Goal: Transaction & Acquisition: Book appointment/travel/reservation

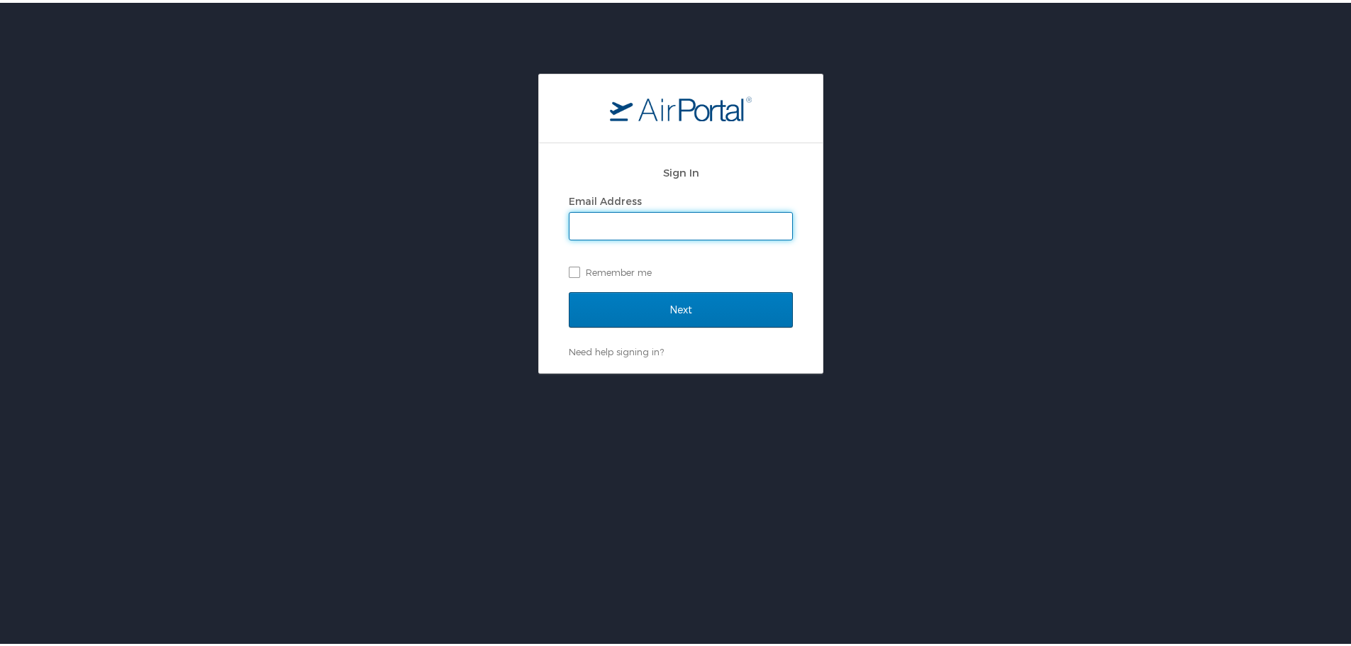
type input "[EMAIL_ADDRESS][DOMAIN_NAME]"
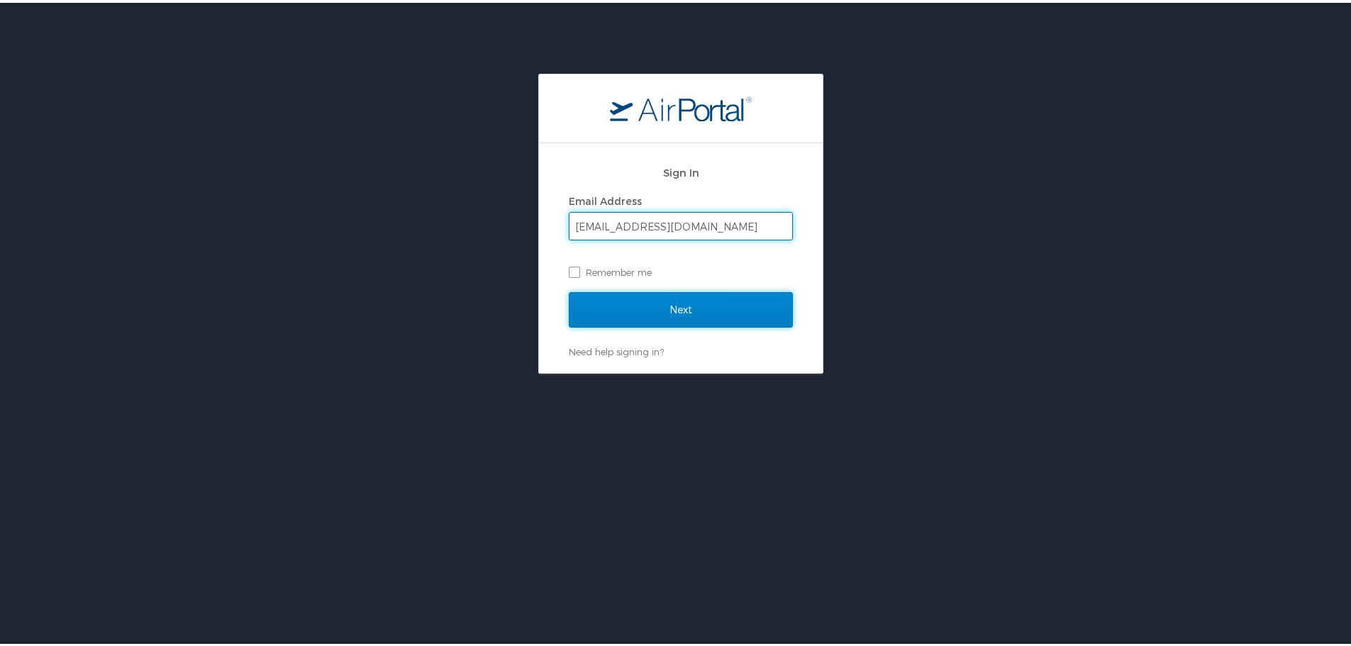
click at [632, 308] on input "Next" at bounding box center [681, 306] width 224 height 35
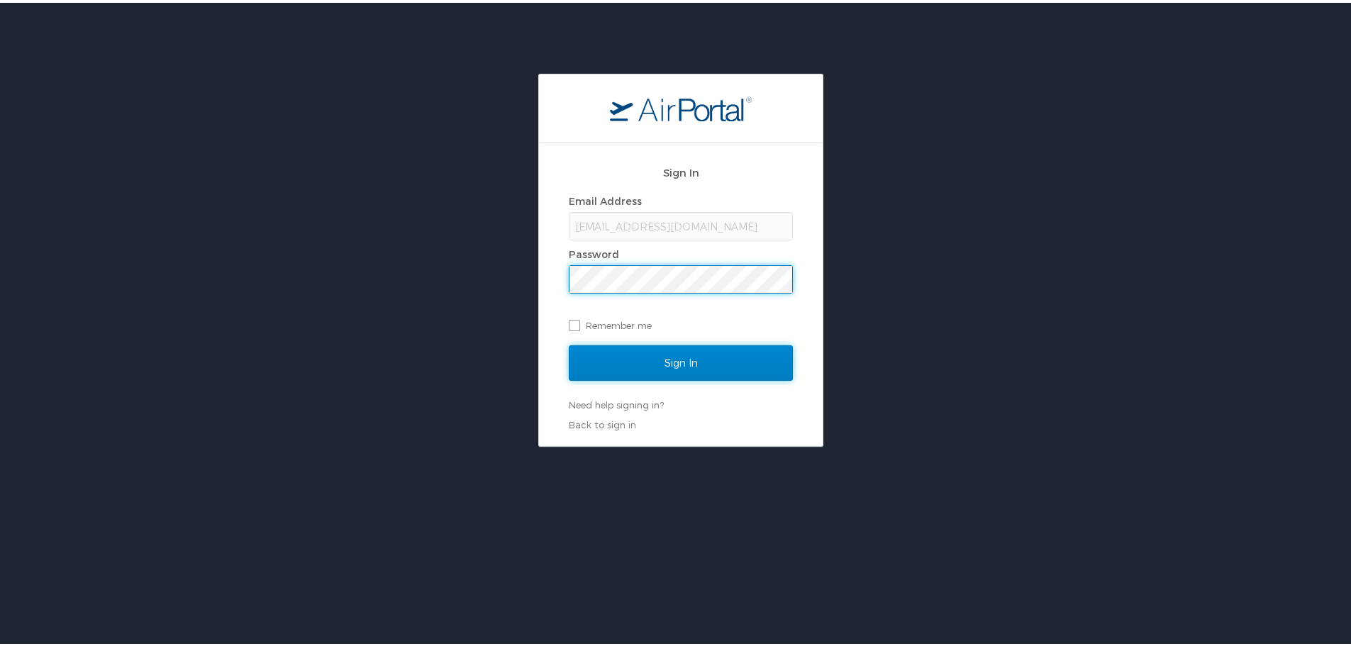
click at [647, 361] on input "Sign In" at bounding box center [681, 360] width 224 height 35
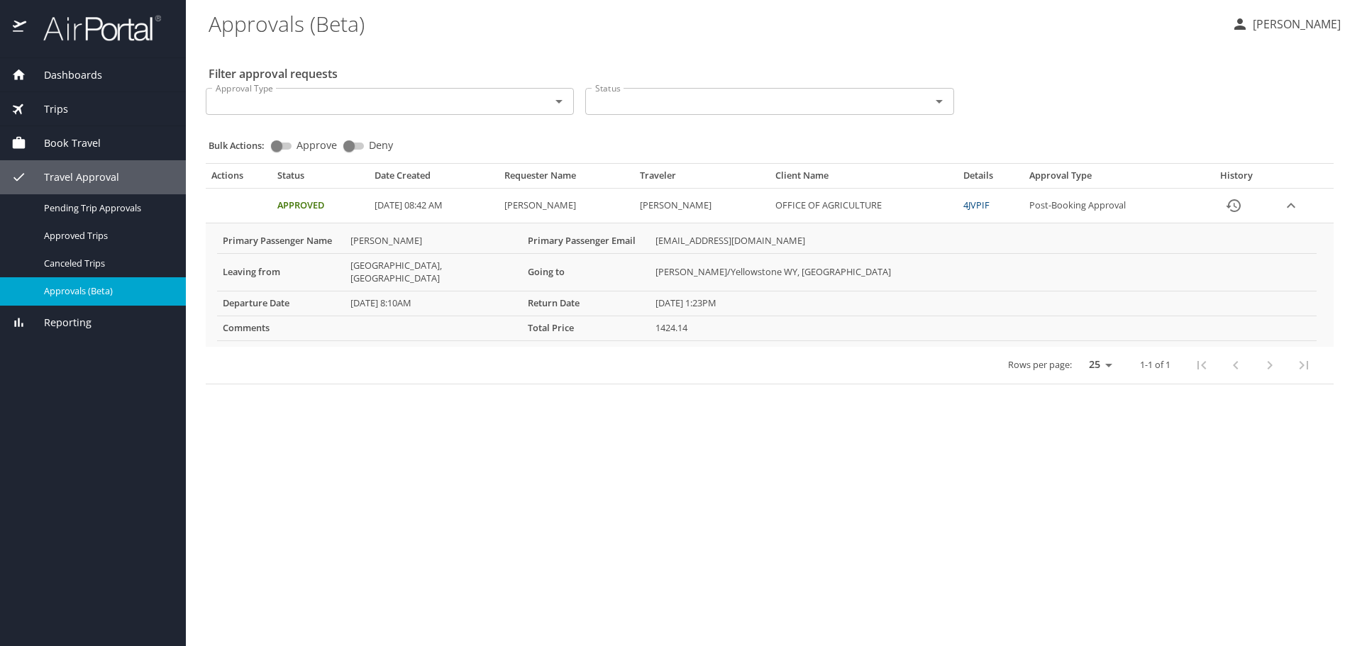
click at [69, 135] on span "Book Travel" at bounding box center [63, 143] width 74 height 16
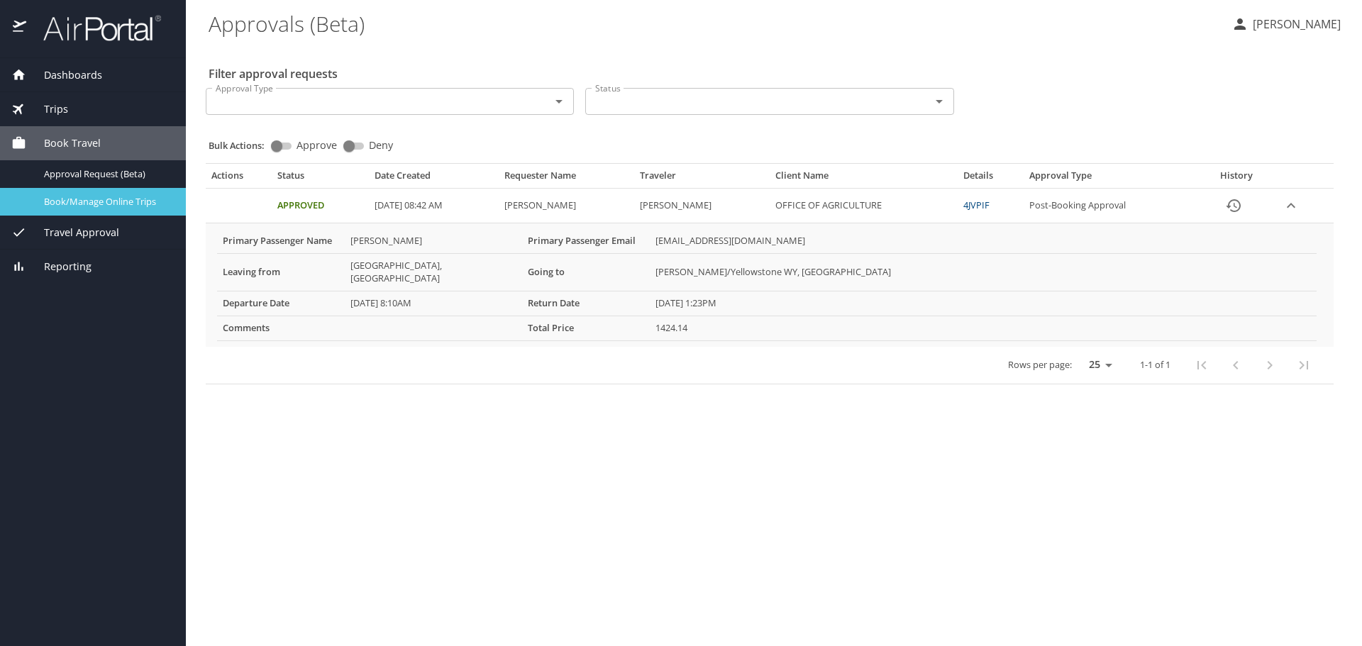
click at [111, 196] on span "Book/Manage Online Trips" at bounding box center [106, 201] width 125 height 13
